Goal: Communication & Community: Connect with others

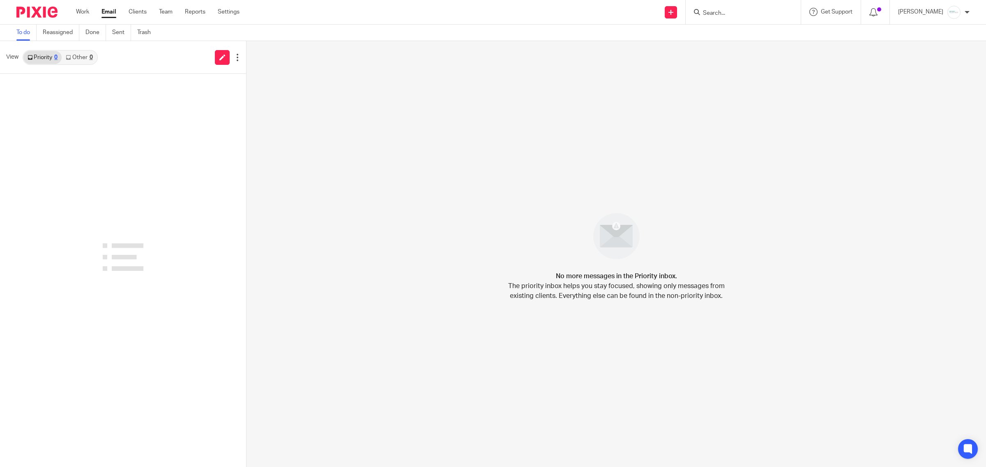
click at [79, 60] on link "Other 0" at bounding box center [79, 57] width 35 height 13
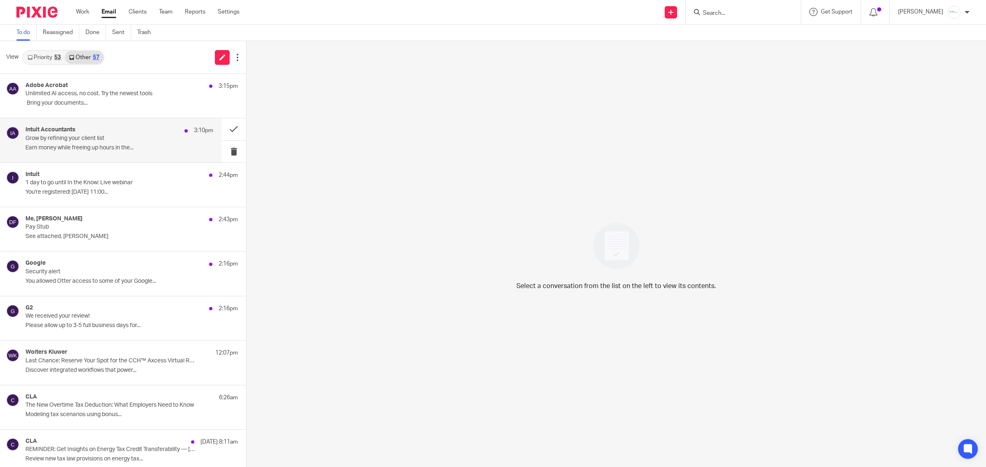
click at [92, 134] on div "Intuit Accountants 3:10pm" at bounding box center [119, 131] width 188 height 8
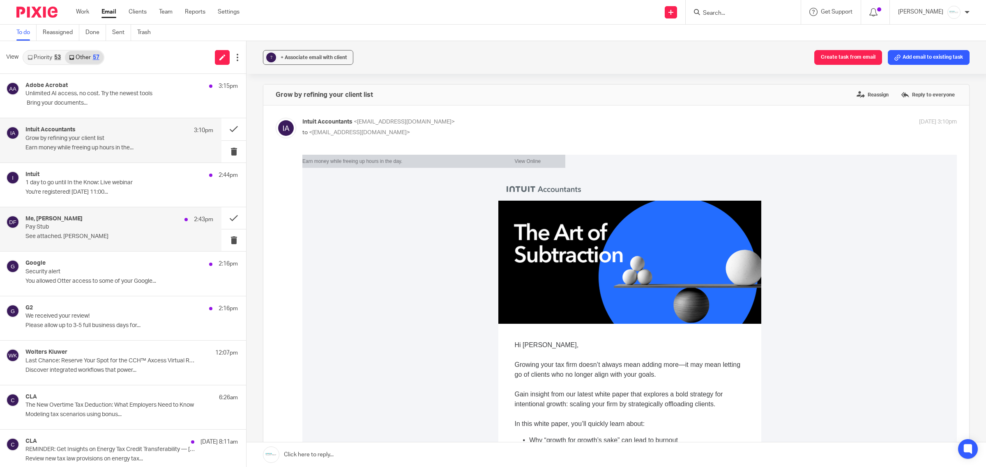
click at [72, 217] on h4 "Me, Dan Ferguson" at bounding box center [53, 219] width 57 height 7
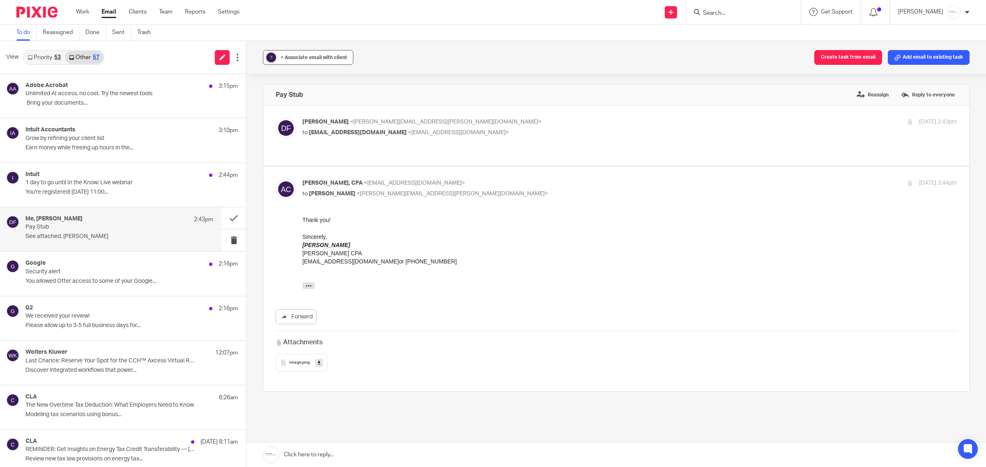
click at [304, 58] on span "+ Associate email with client" at bounding box center [314, 57] width 67 height 5
click at [313, 108] on input "text" at bounding box center [358, 105] width 174 height 8
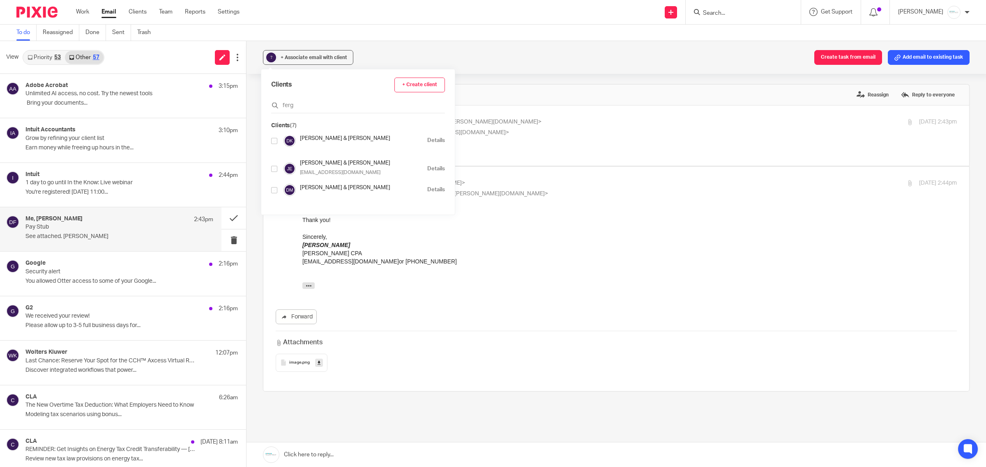
scroll to position [99, 0]
type input "ferg"
click at [274, 190] on input "checkbox" at bounding box center [274, 192] width 6 height 6
checkbox input "true"
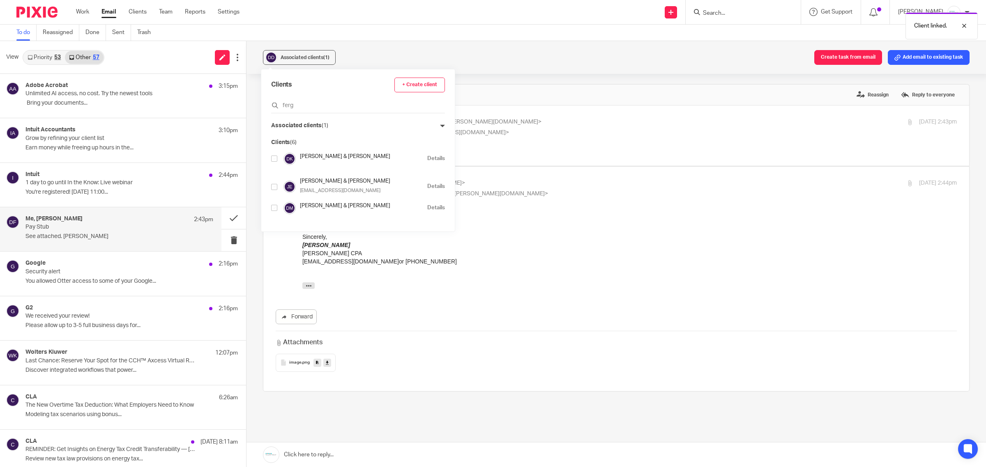
scroll to position [74, 0]
click at [224, 218] on button at bounding box center [233, 218] width 25 height 22
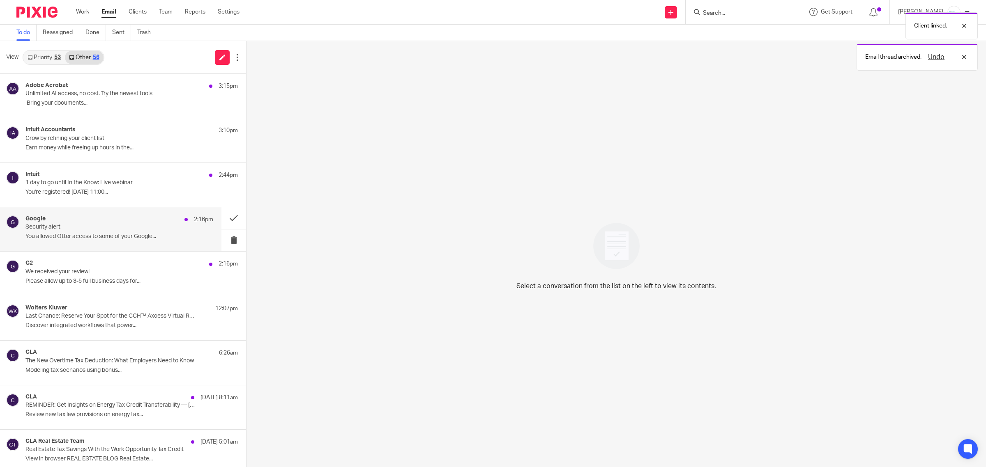
click at [127, 218] on div "Google 2:16pm" at bounding box center [119, 220] width 188 height 8
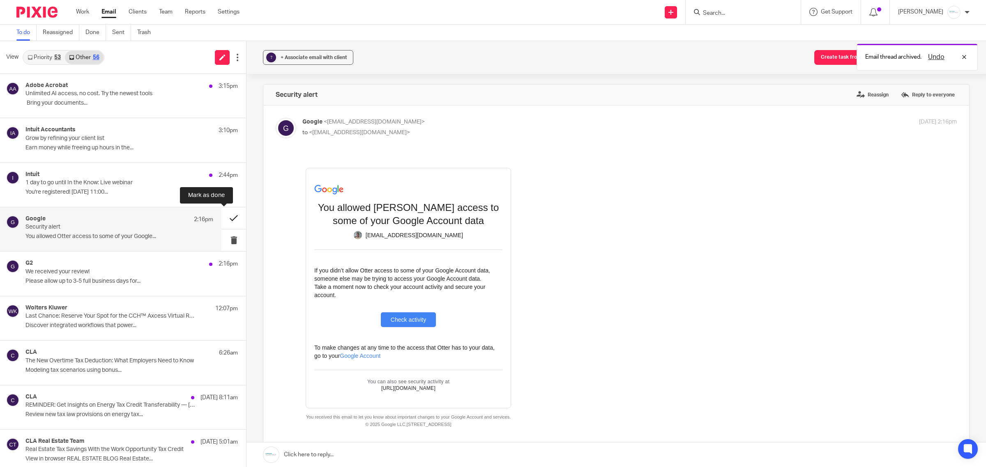
scroll to position [0, 0]
click at [221, 218] on button at bounding box center [233, 218] width 25 height 22
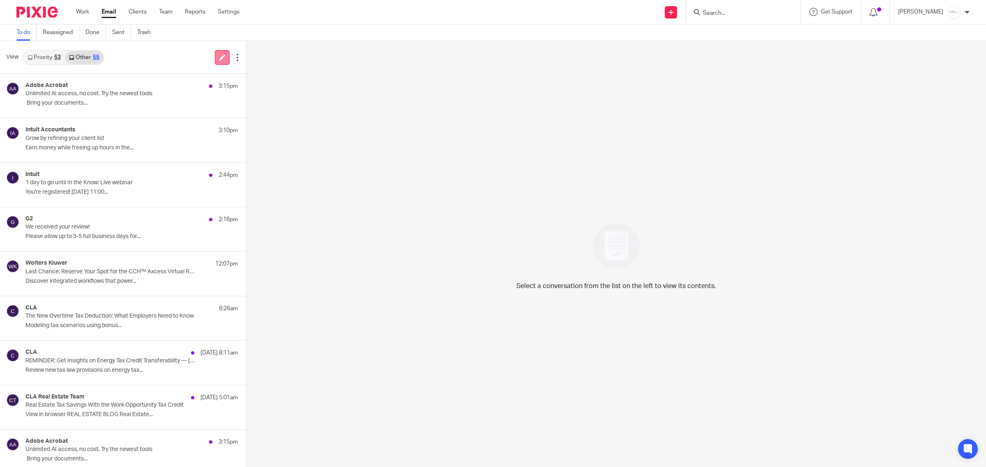
click at [220, 58] on icon at bounding box center [222, 57] width 6 height 6
